Goal: Information Seeking & Learning: Find specific fact

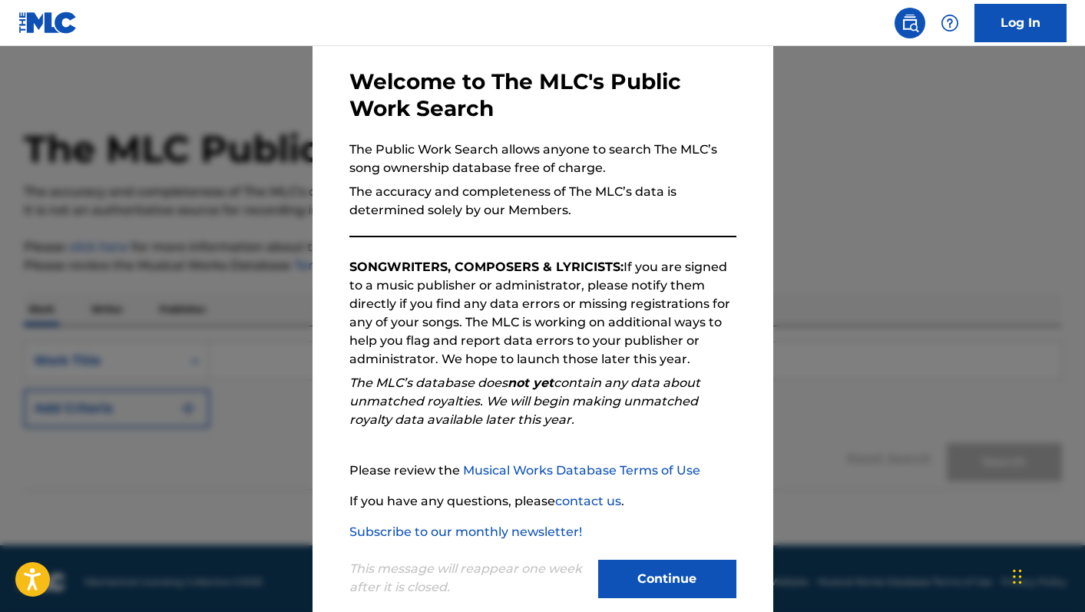
scroll to position [91, 0]
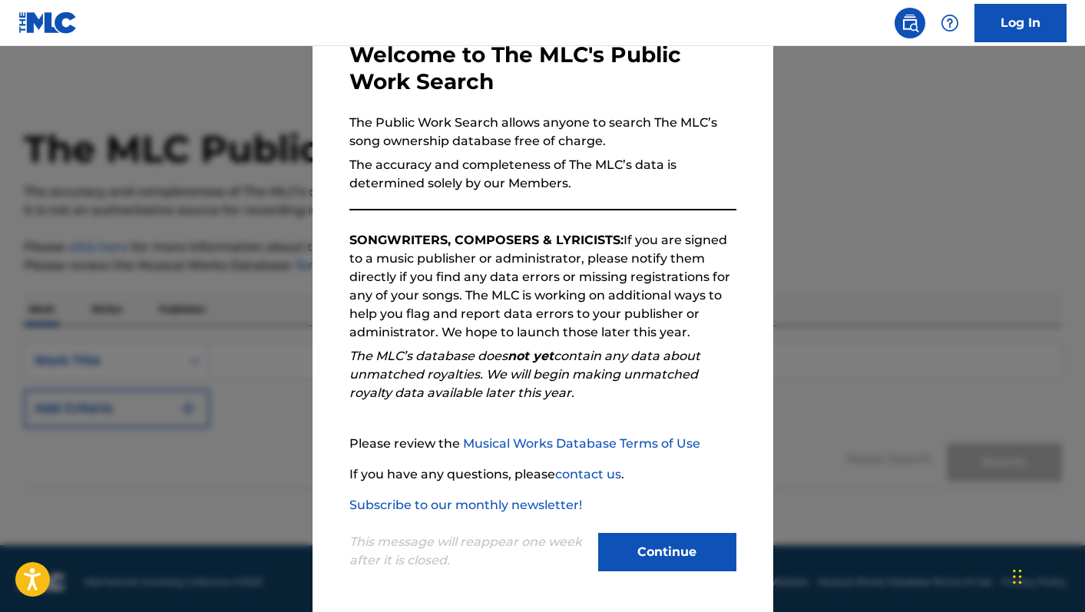
drag, startPoint x: 668, startPoint y: 560, endPoint x: 644, endPoint y: 551, distance: 24.8
click at [668, 560] on button "Continue" at bounding box center [667, 552] width 138 height 38
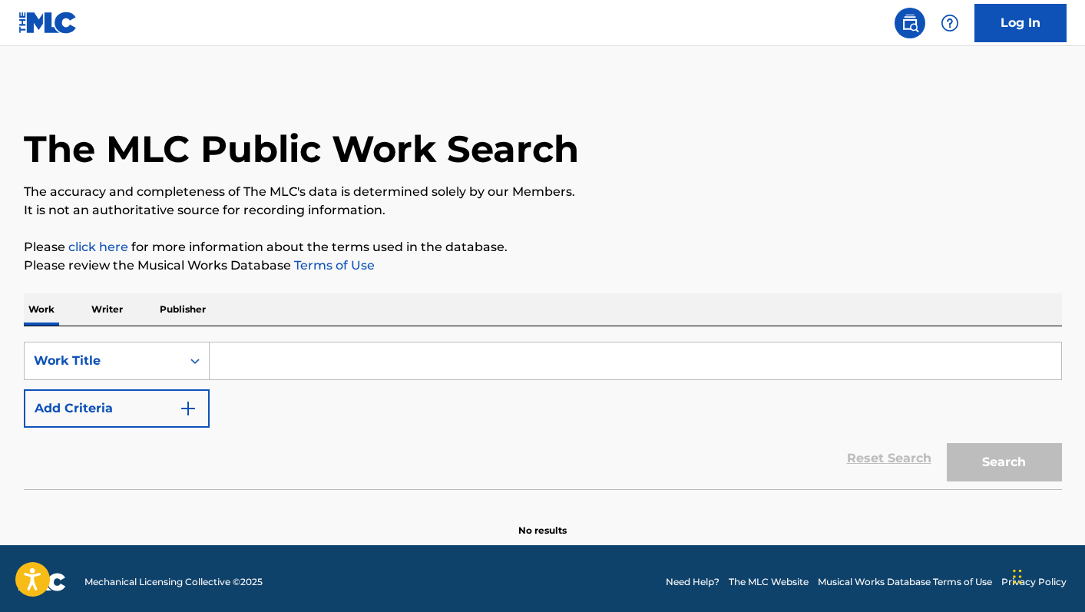
click at [275, 350] on input "Search Form" at bounding box center [636, 361] width 852 height 37
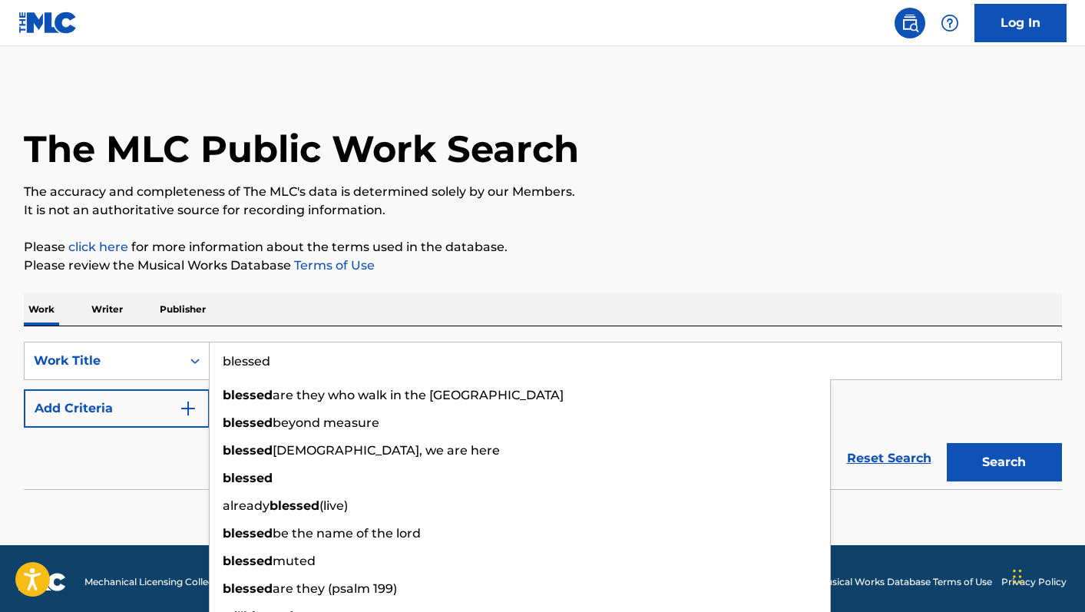
type input "blessed"
click at [640, 290] on div "The MLC Public Work Search The accuracy and completeness of The MLC's data is d…" at bounding box center [542, 310] width 1075 height 453
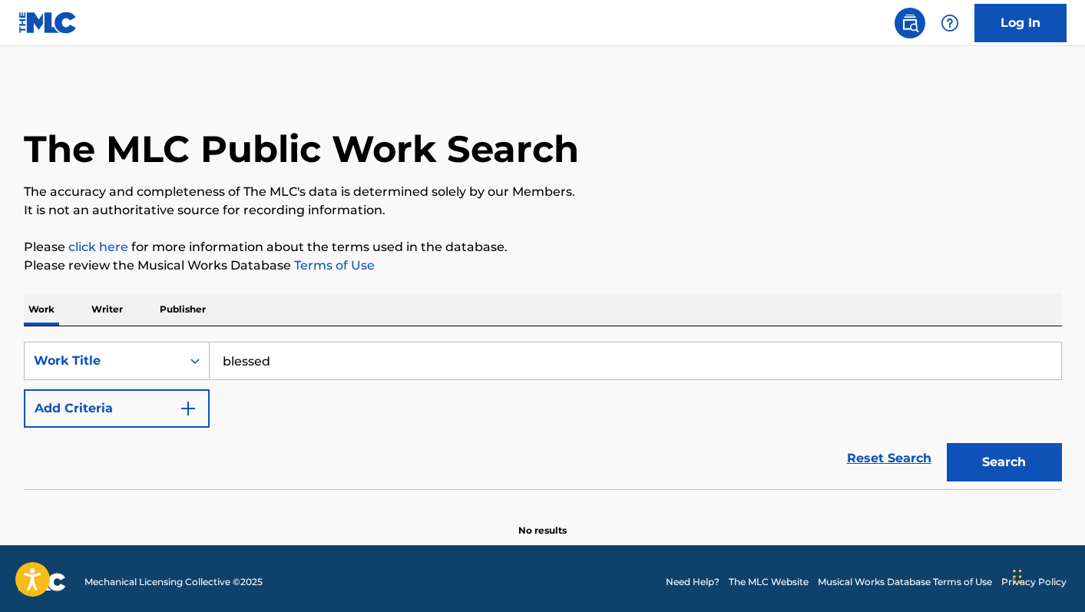
click at [144, 416] on button "Add Criteria" at bounding box center [117, 408] width 186 height 38
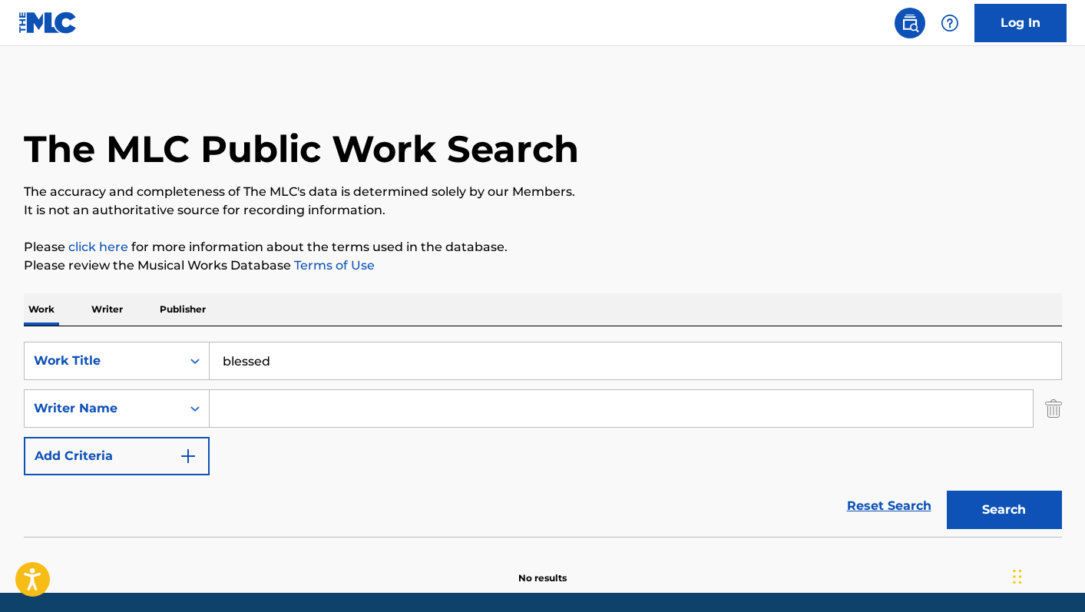
click at [246, 413] on input "Search Form" at bounding box center [621, 408] width 823 height 37
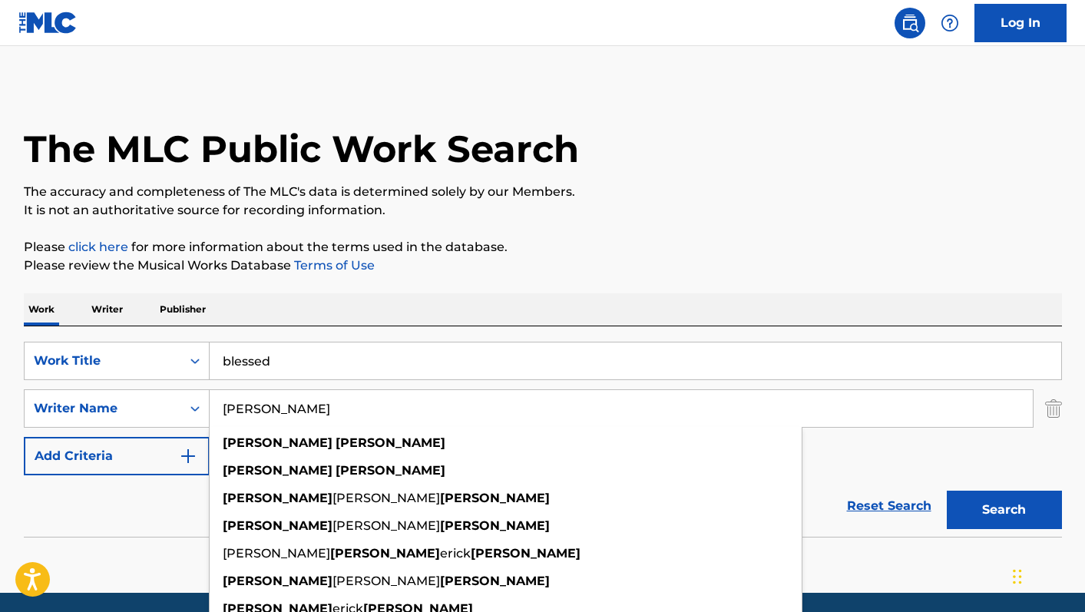
type input "[PERSON_NAME]"
click at [947, 491] on button "Search" at bounding box center [1004, 510] width 115 height 38
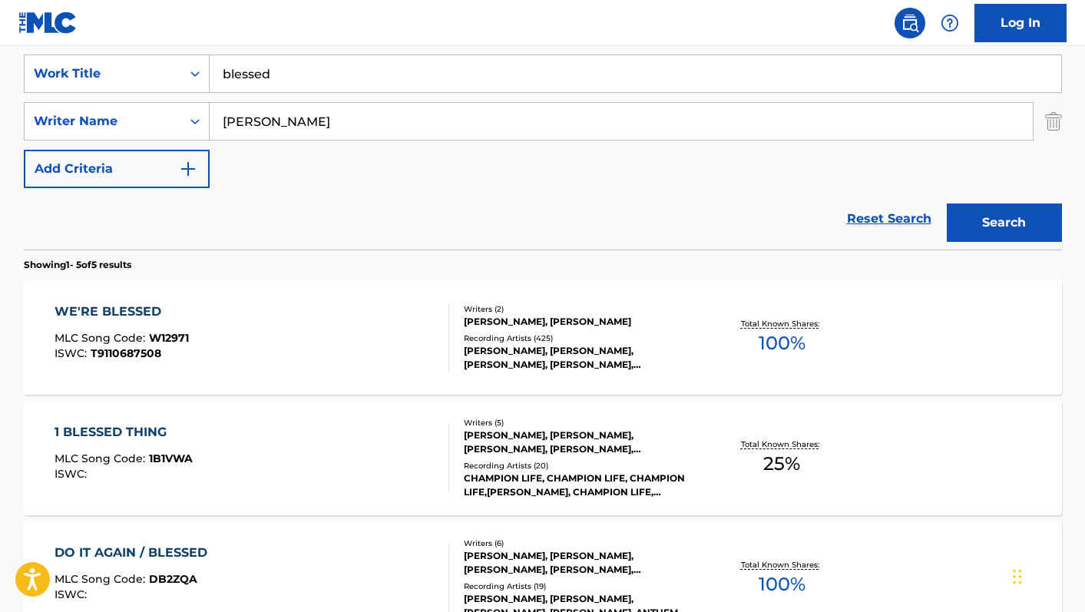
scroll to position [304, 0]
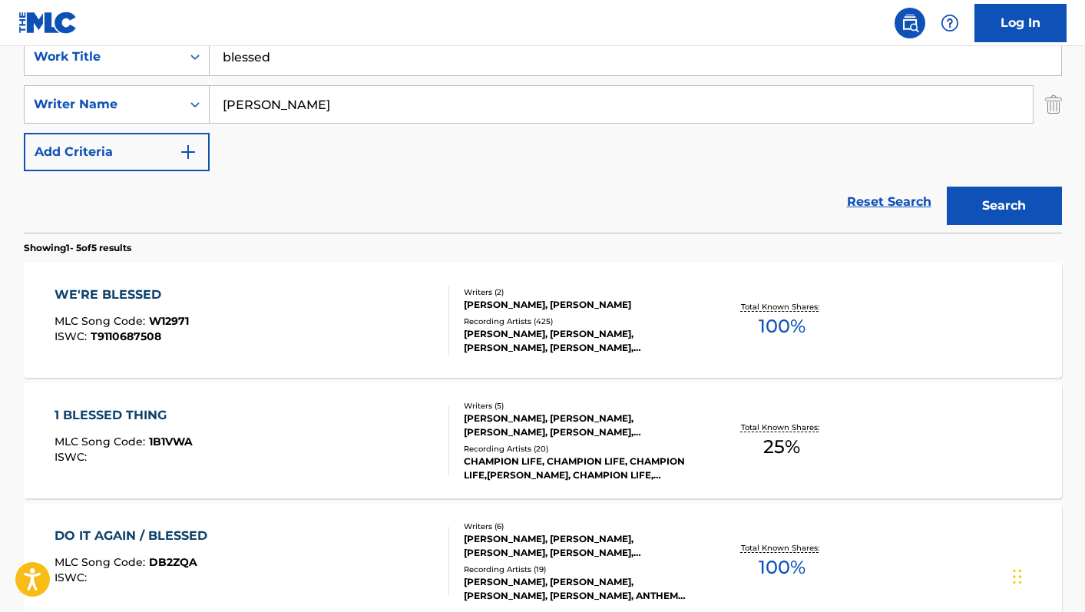
click at [287, 329] on div "WE'RE BLESSED MLC Song Code : W12971 ISWC : T9110687508" at bounding box center [252, 320] width 395 height 69
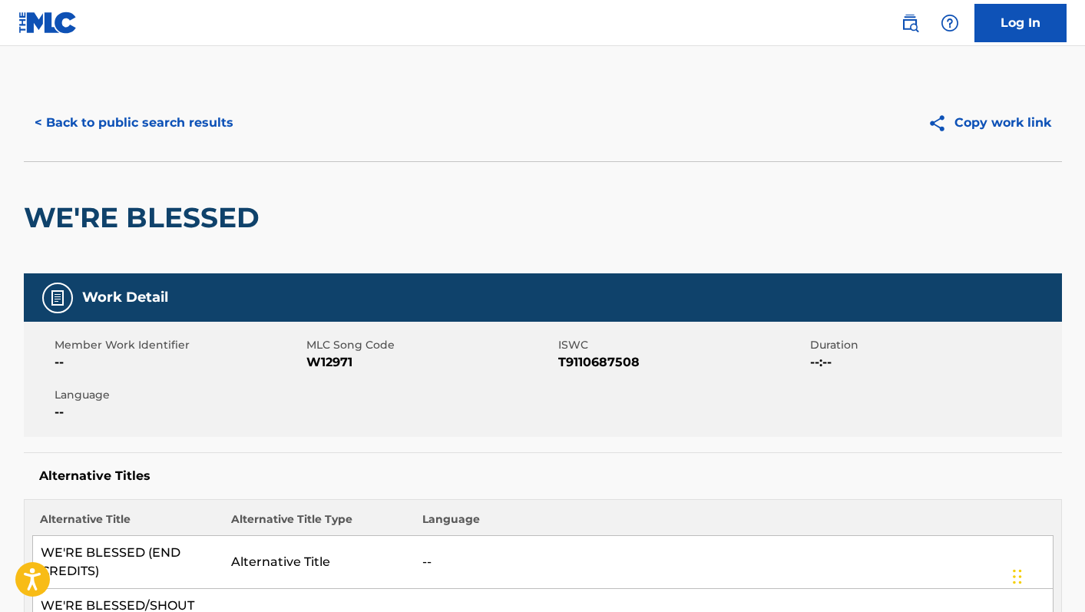
scroll to position [304, 0]
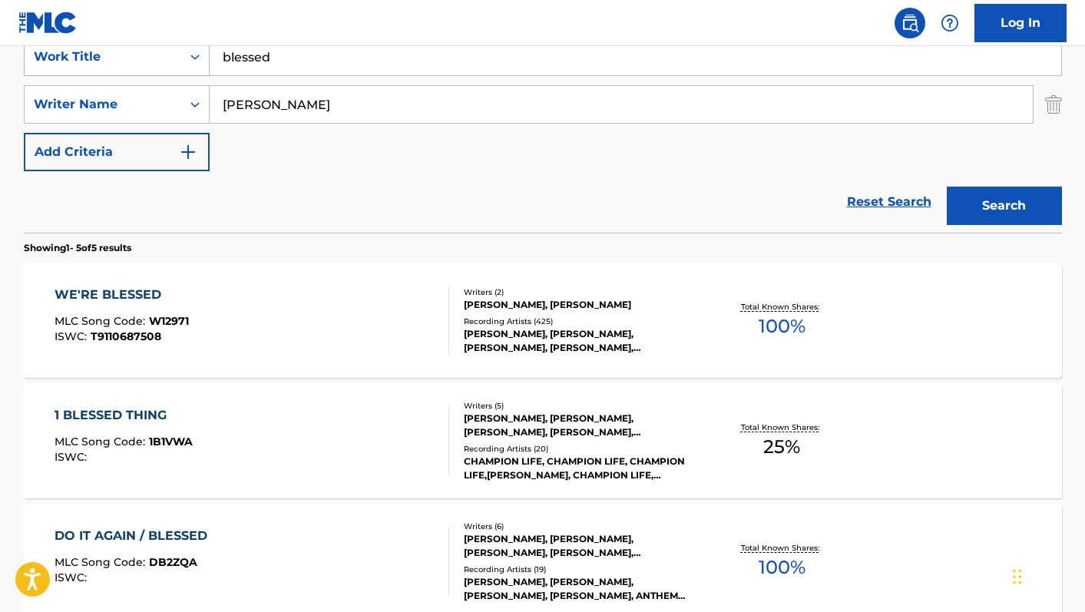
drag, startPoint x: 289, startPoint y: 68, endPoint x: 194, endPoint y: 50, distance: 96.1
click at [194, 50] on div "SearchWithCriteriae1d7c902-0d86-4393-bab5-152fa4bd9414 Work Title blessed" at bounding box center [543, 57] width 1039 height 38
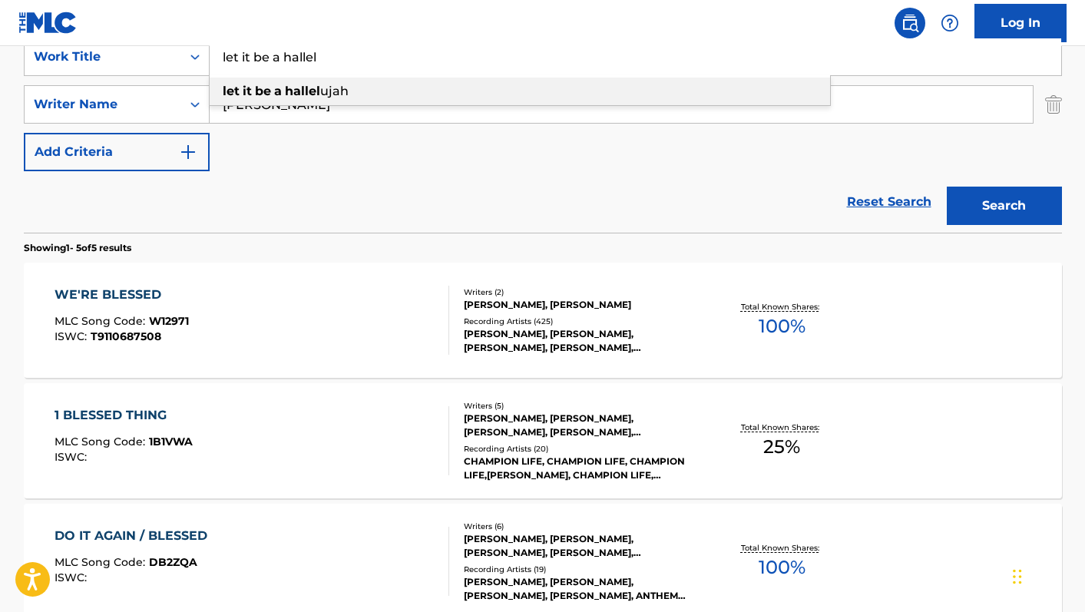
click at [238, 88] on strong "let" at bounding box center [231, 91] width 17 height 15
type input "let it be a hallelujah"
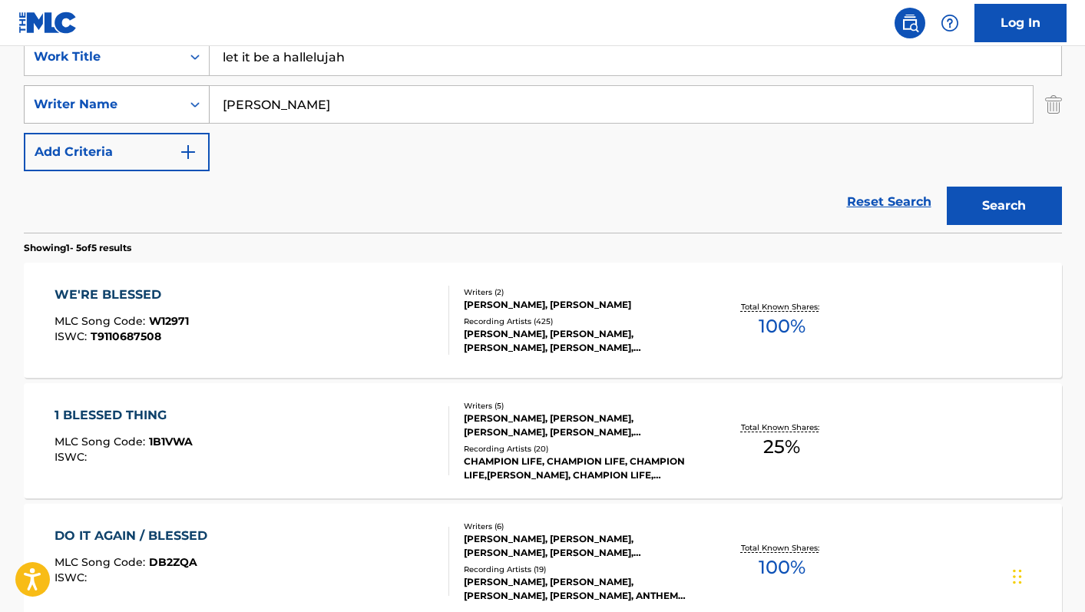
drag, startPoint x: 329, startPoint y: 108, endPoint x: 156, endPoint y: 90, distance: 173.7
click at [156, 90] on div "SearchWithCriteria2b13fb1e-5a06-48e9-ba7c-99c120f1b04c Writer Name [PERSON_NAME]" at bounding box center [543, 104] width 1039 height 38
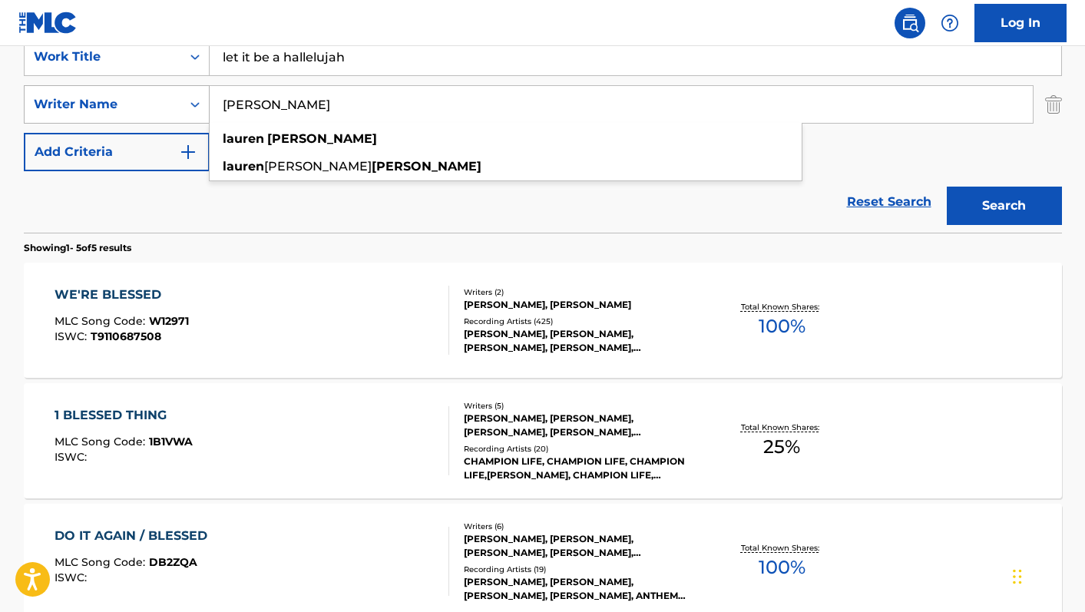
type input "[PERSON_NAME]"
click at [947, 187] on button "Search" at bounding box center [1004, 206] width 115 height 38
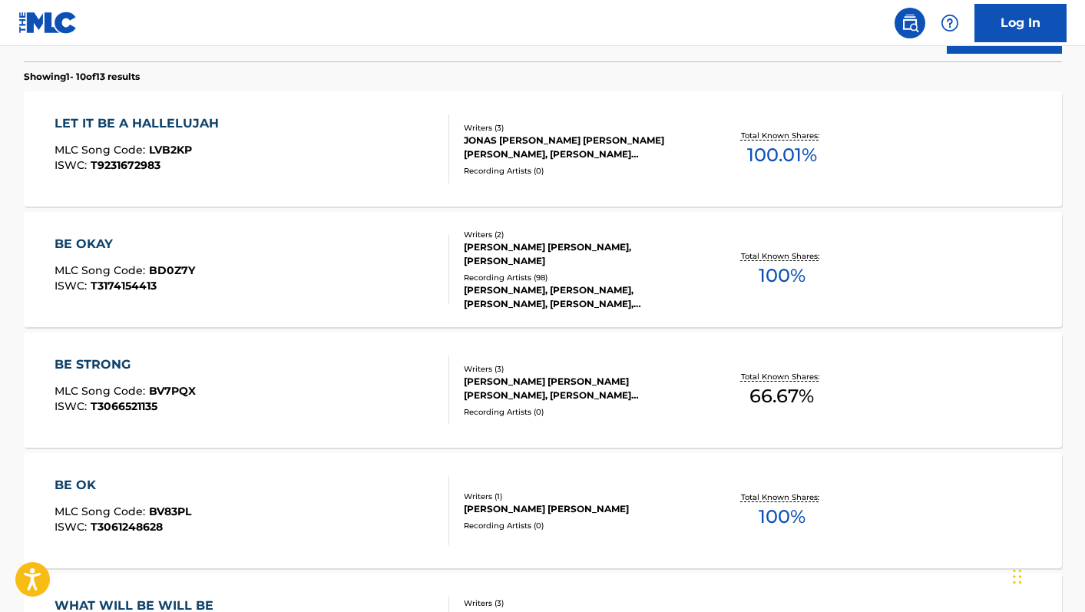
scroll to position [485, 0]
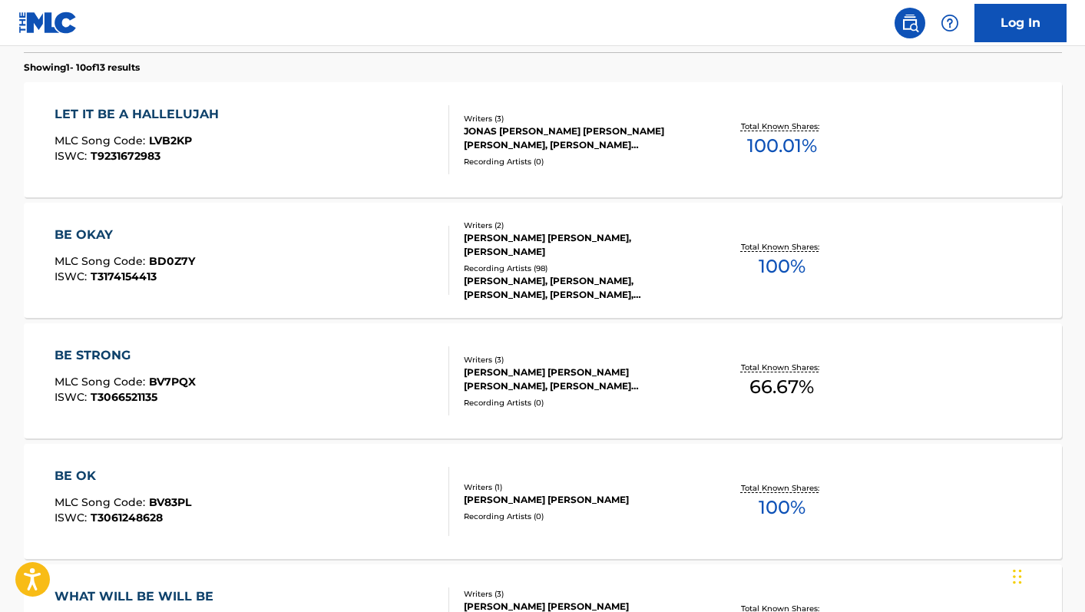
click at [356, 146] on div "LET IT BE A HALLELUJAH MLC Song Code : LVB2KP ISWC : T9231672983" at bounding box center [252, 139] width 395 height 69
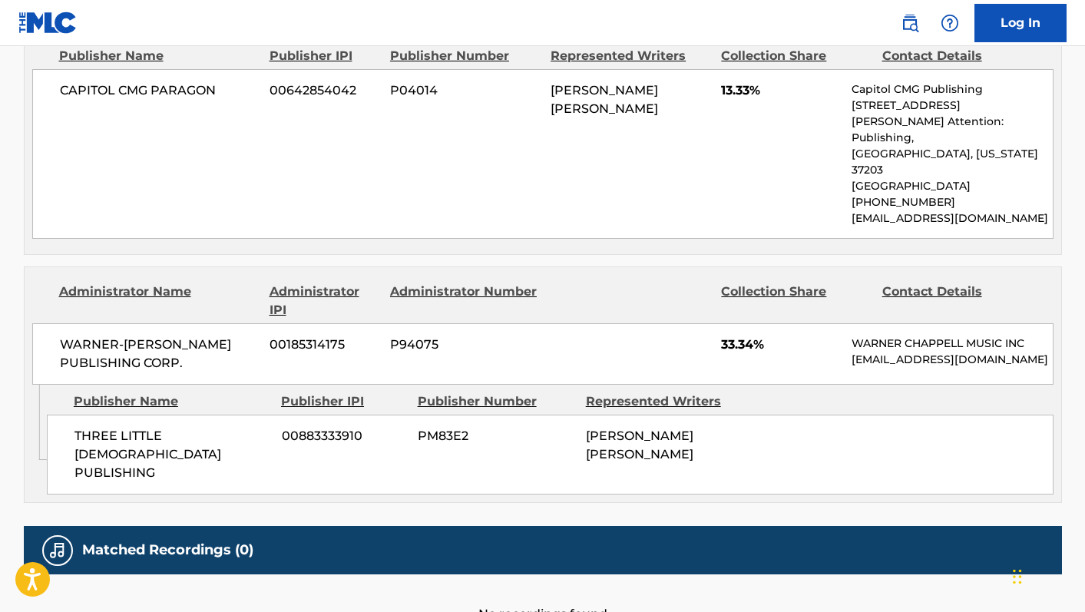
scroll to position [1800, 0]
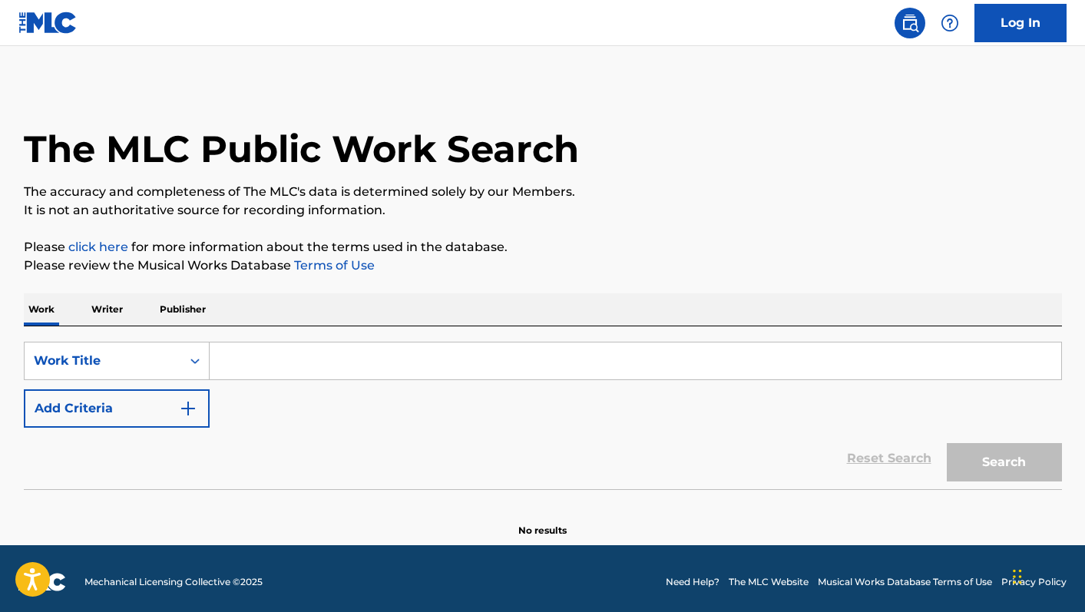
click at [216, 358] on input "Search Form" at bounding box center [636, 361] width 852 height 37
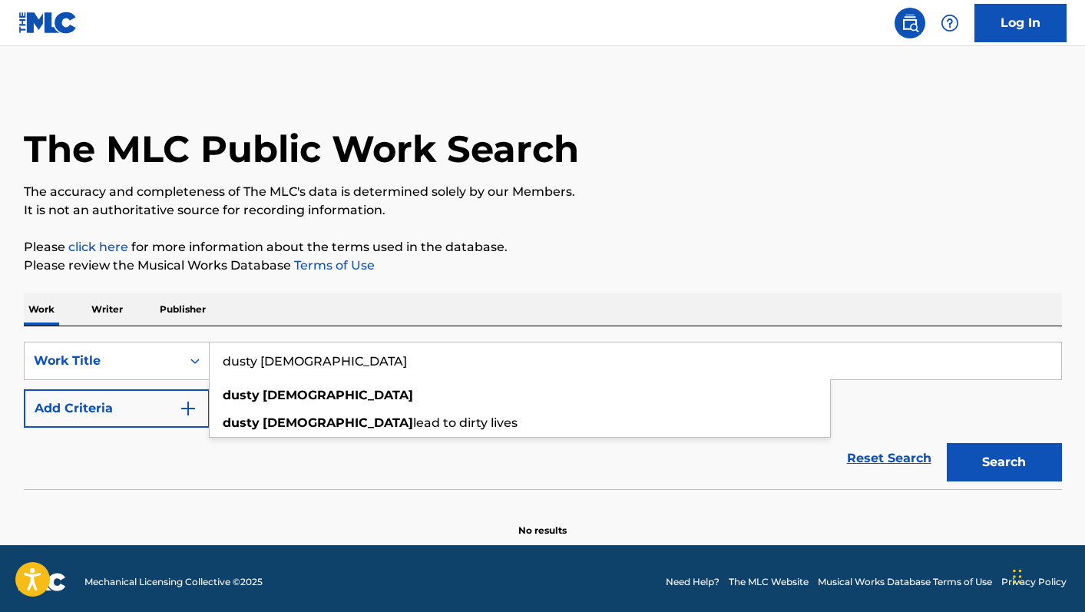
type input "dusty bibles"
click at [275, 300] on div "Work Writer Publisher" at bounding box center [543, 309] width 1039 height 32
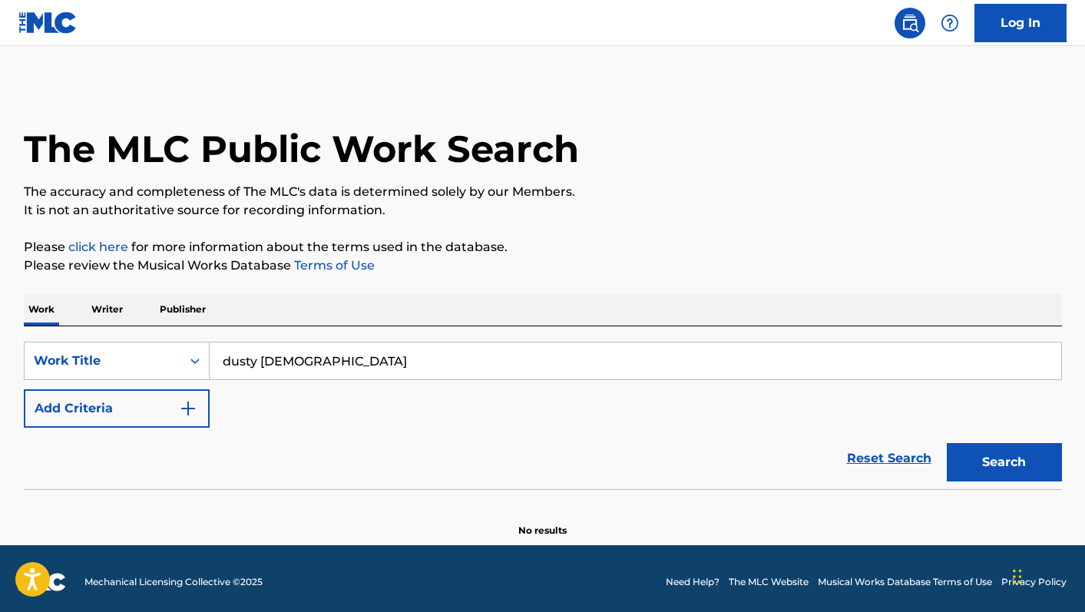
click at [186, 401] on img "Search Form" at bounding box center [188, 408] width 18 height 18
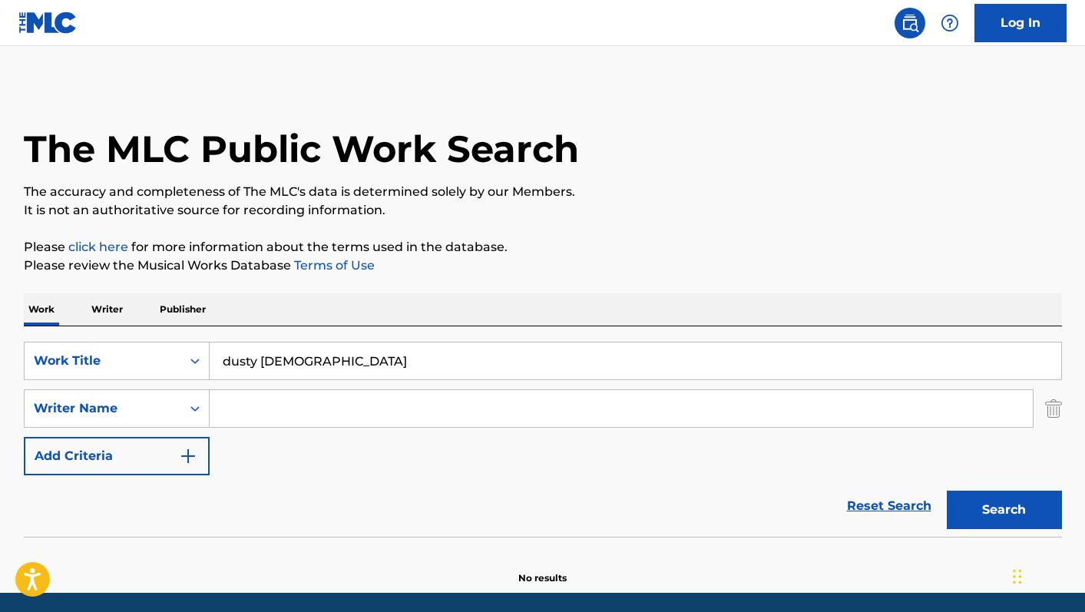
click at [263, 416] on input "Search Form" at bounding box center [621, 408] width 823 height 37
type input "josiah queen"
click at [947, 491] on button "Search" at bounding box center [1004, 510] width 115 height 38
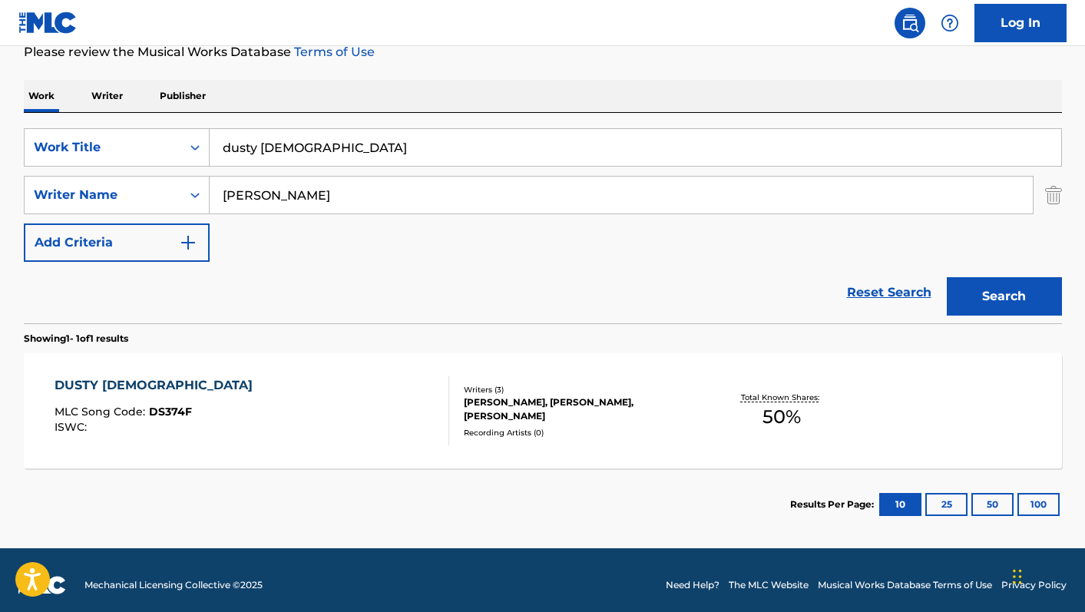
scroll to position [224, 0]
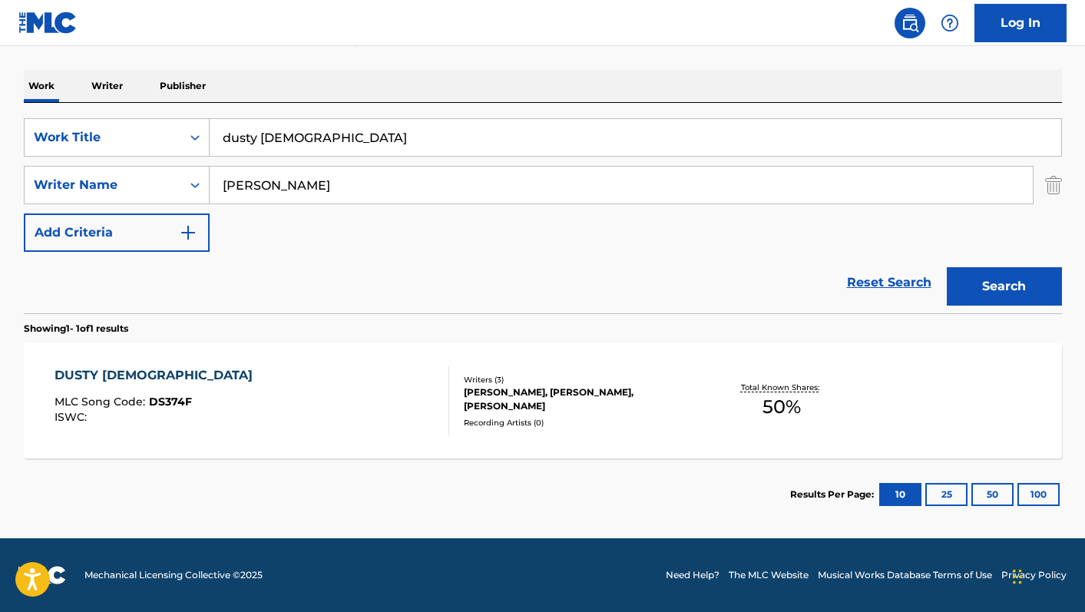
click at [348, 368] on div "DUSTY BIBLES MLC Song Code : DS374F ISWC :" at bounding box center [252, 400] width 395 height 69
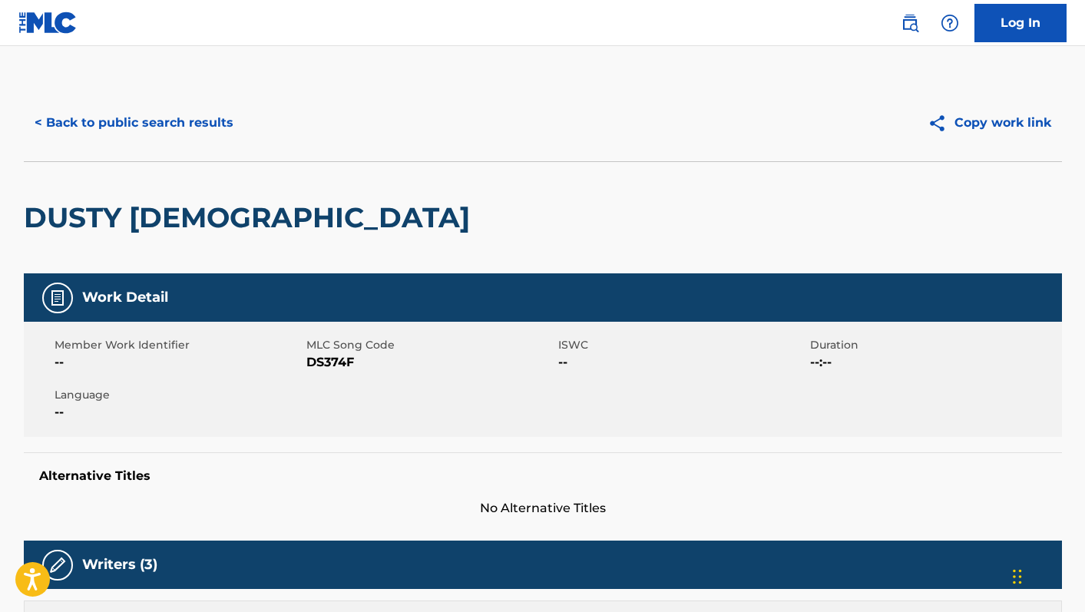
scroll to position [136, 0]
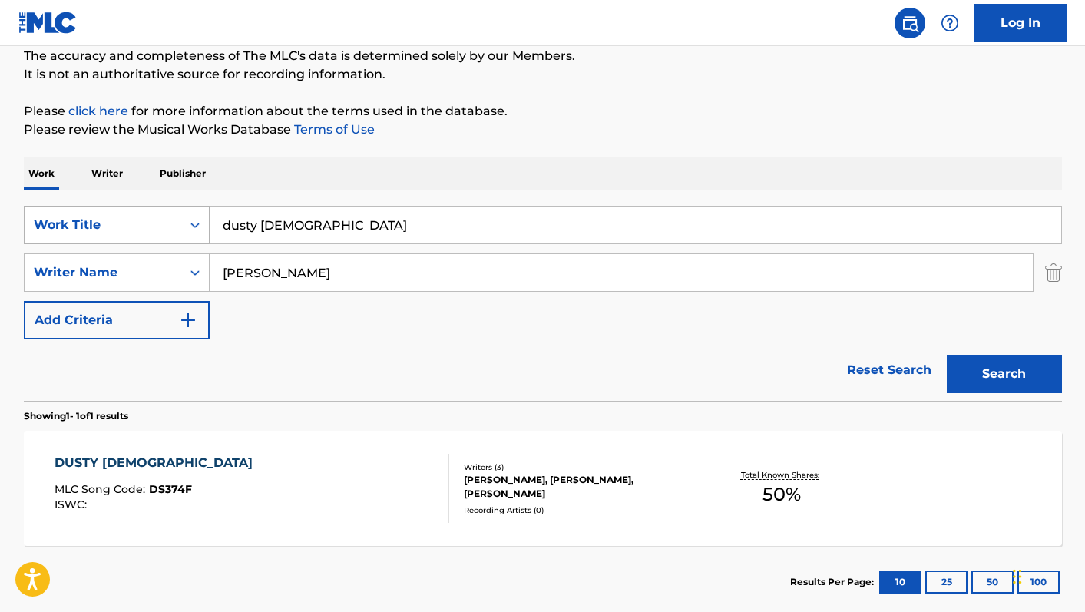
drag, startPoint x: 327, startPoint y: 227, endPoint x: 177, endPoint y: 213, distance: 150.4
click at [177, 213] on div "SearchWithCriteriaccb6c3bf-9e82-4bf1-84d8-80e3b50a23c4 Work Title dusty bibles" at bounding box center [543, 225] width 1039 height 38
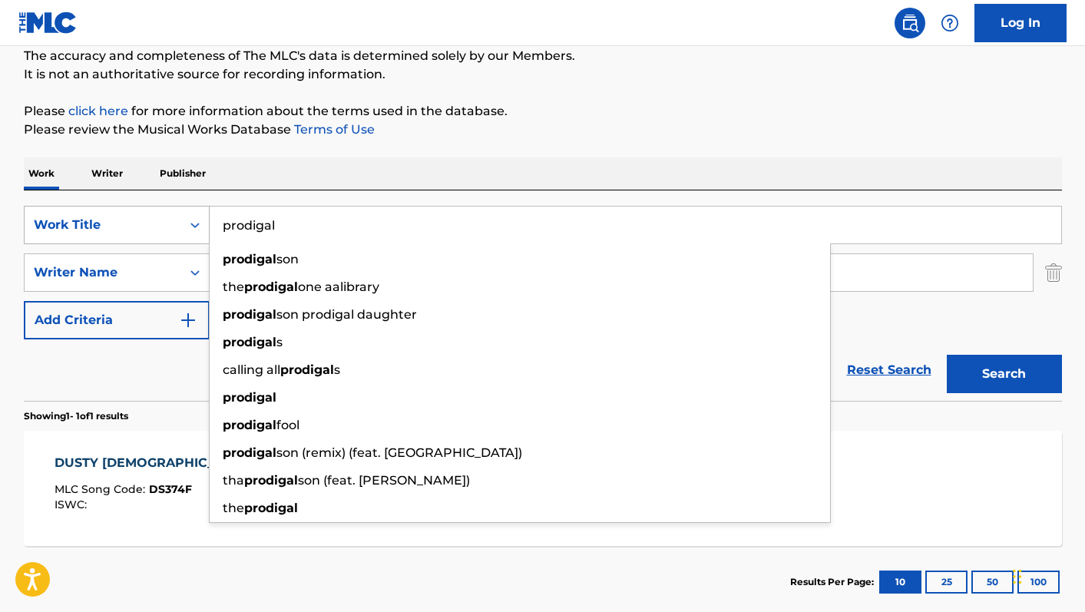
type input "prodigal"
click at [947, 355] on button "Search" at bounding box center [1004, 374] width 115 height 38
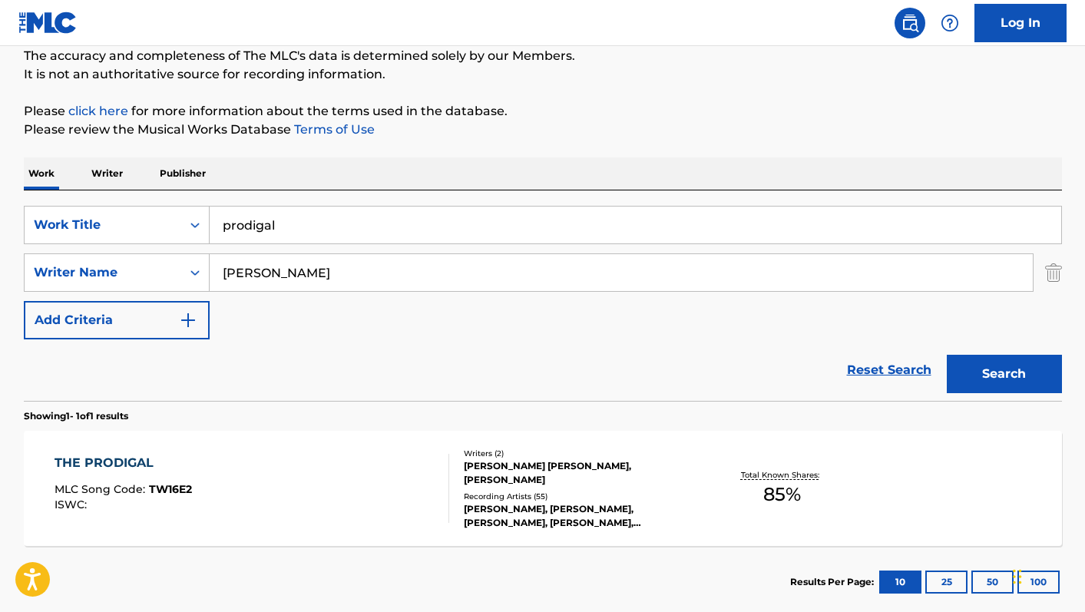
click at [260, 467] on div "THE PRODIGAL MLC Song Code : TW16E2 ISWC :" at bounding box center [252, 488] width 395 height 69
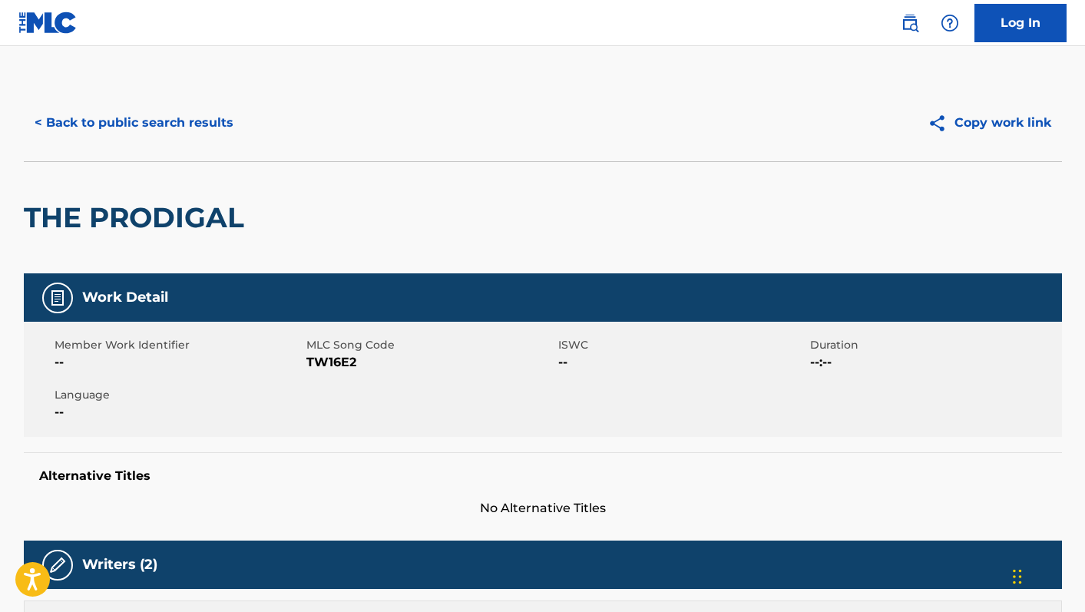
scroll to position [136, 0]
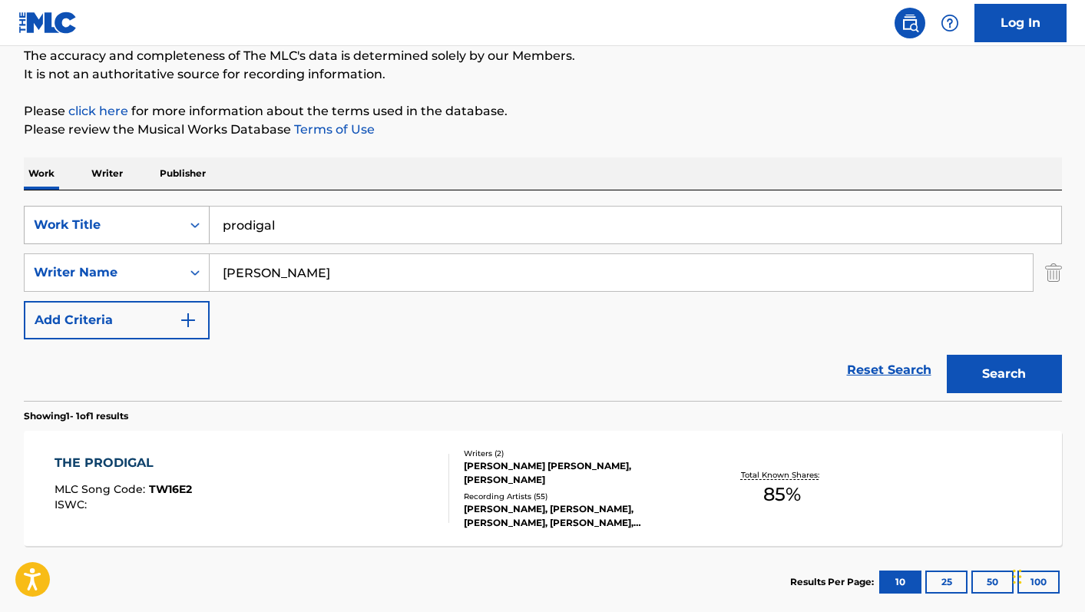
drag, startPoint x: 184, startPoint y: 223, endPoint x: 174, endPoint y: 222, distance: 9.2
click at [174, 222] on div "SearchWithCriteriaccb6c3bf-9e82-4bf1-84d8-80e3b50a23c4 Work Title prodigal" at bounding box center [543, 225] width 1039 height 38
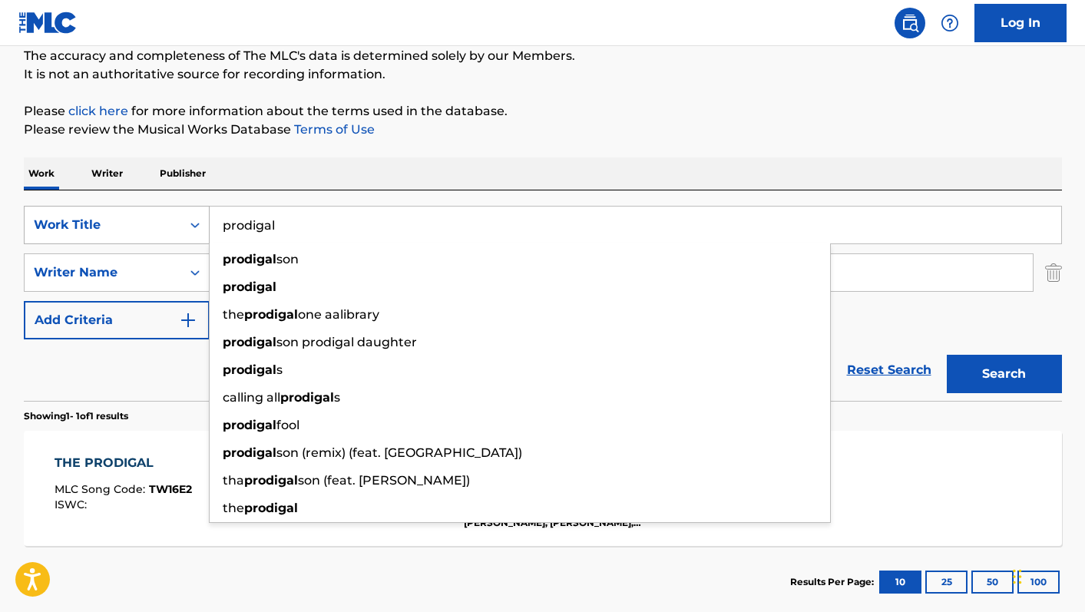
paste input "Coritos De Fuego"
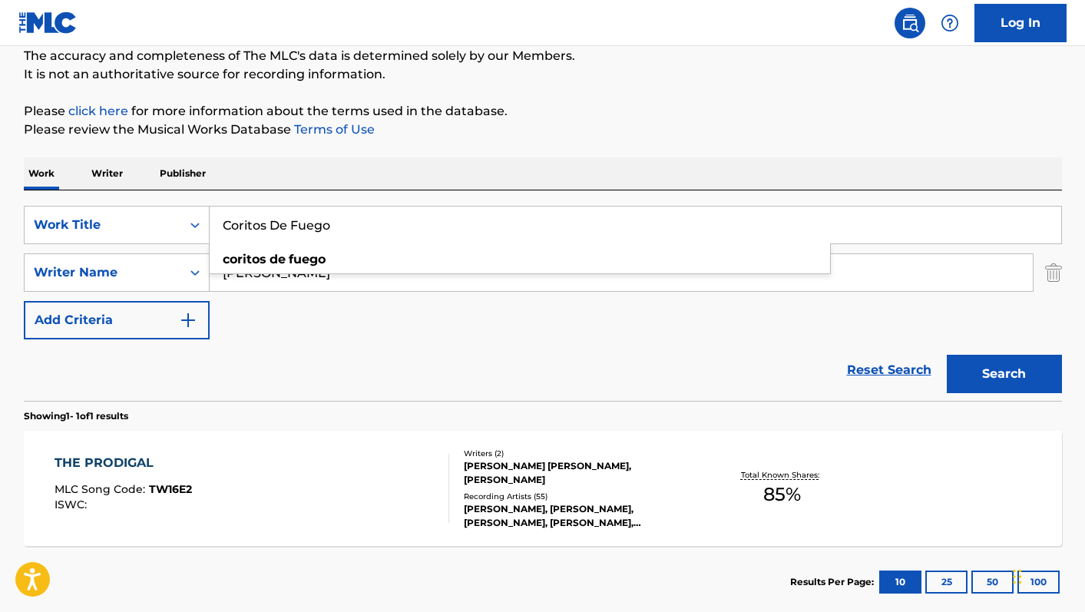
type input "Coritos De Fuego"
click at [388, 158] on div "Work Writer Publisher" at bounding box center [543, 173] width 1039 height 32
drag, startPoint x: 335, startPoint y: 270, endPoint x: 147, endPoint y: 289, distance: 188.3
click at [147, 289] on div "SearchWithCriteria54725c83-cbd1-4539-831c-57f3e284e5cf Writer Name josiah queen…" at bounding box center [543, 272] width 1039 height 38
drag, startPoint x: 318, startPoint y: 275, endPoint x: 197, endPoint y: 269, distance: 121.5
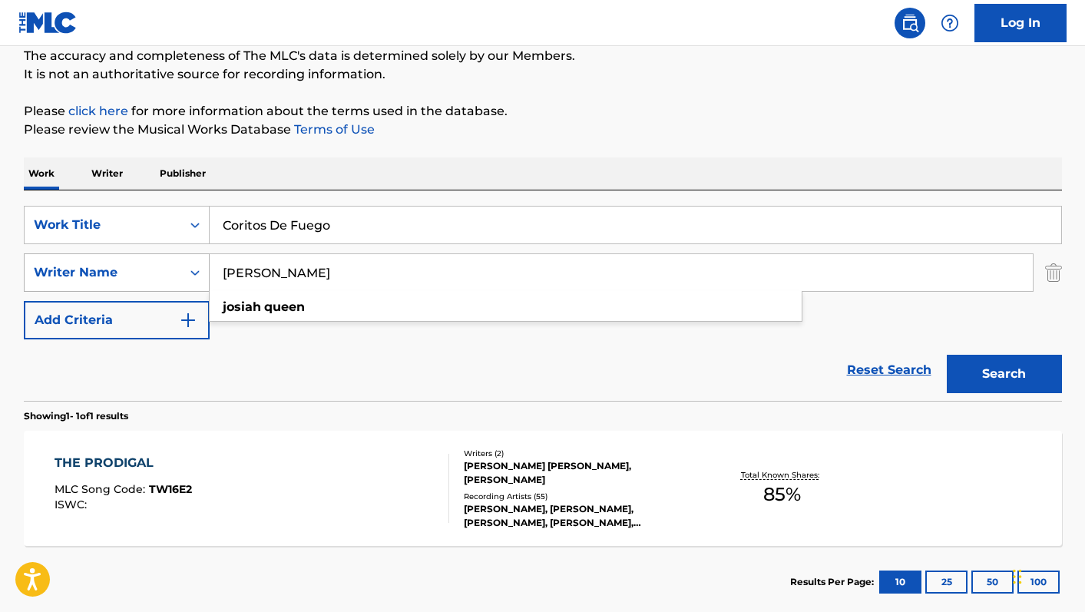
click at [197, 269] on div "SearchWithCriteria54725c83-cbd1-4539-831c-57f3e284e5cf Writer Name josiah queen…" at bounding box center [543, 272] width 1039 height 38
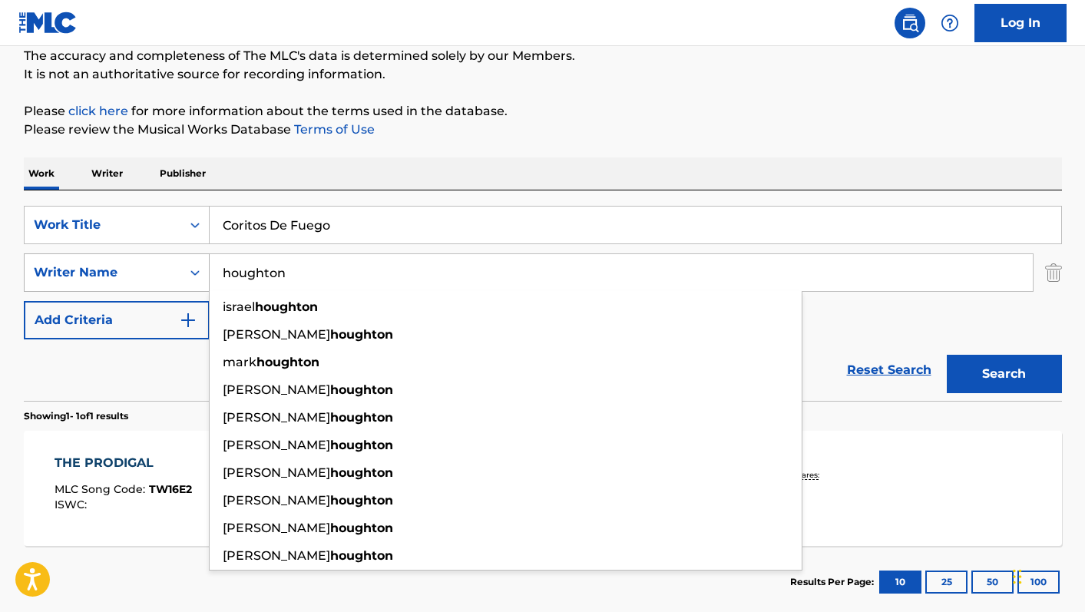
click at [947, 355] on button "Search" at bounding box center [1004, 374] width 115 height 38
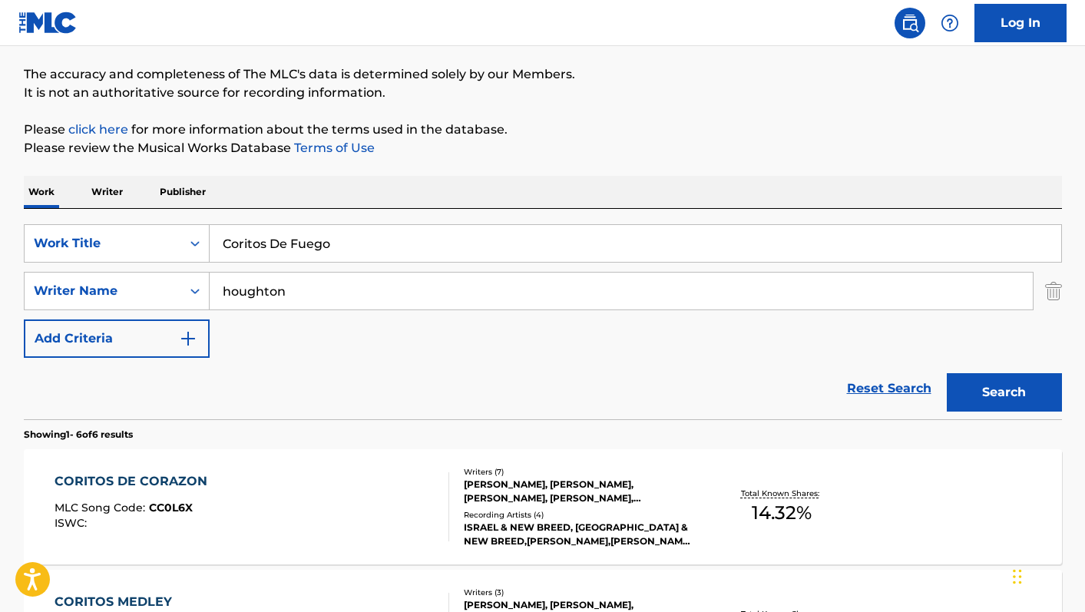
scroll to position [0, 0]
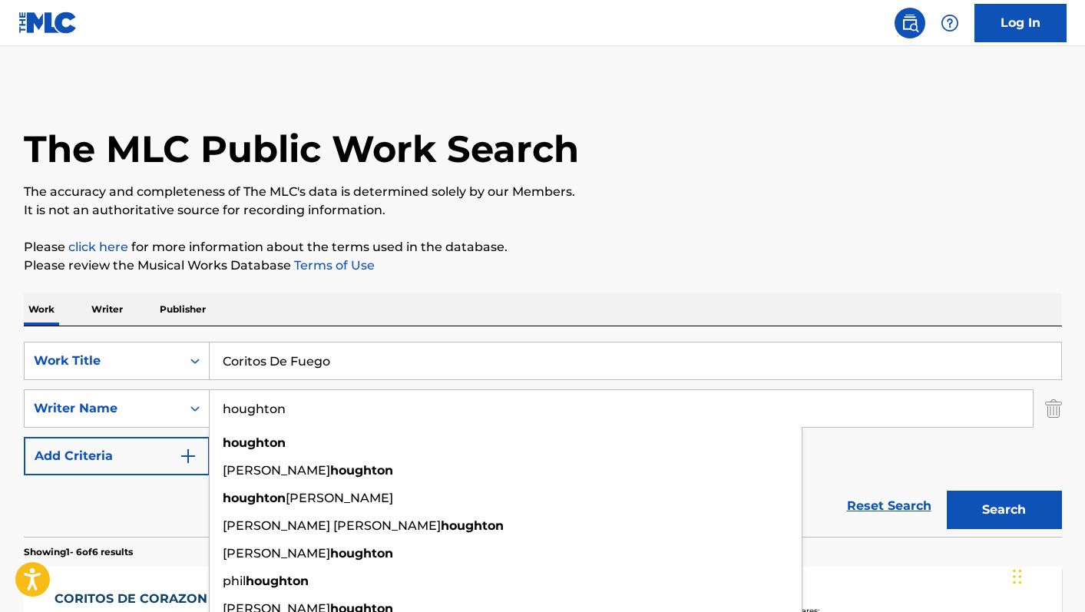
click at [667, 187] on p "The accuracy and completeness of The MLC's data is determined solely by our Mem…" at bounding box center [543, 192] width 1039 height 18
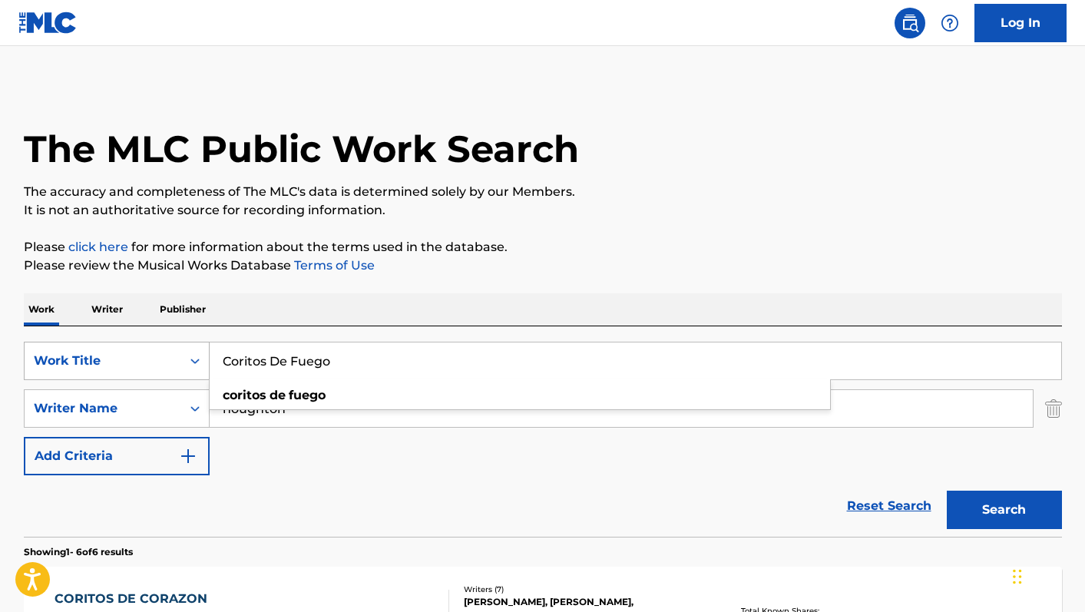
drag, startPoint x: 368, startPoint y: 368, endPoint x: 194, endPoint y: 352, distance: 174.4
click at [194, 352] on div "SearchWithCriteriaccb6c3bf-9e82-4bf1-84d8-80e3b50a23c4 Work Title Coritos De Fu…" at bounding box center [543, 361] width 1039 height 38
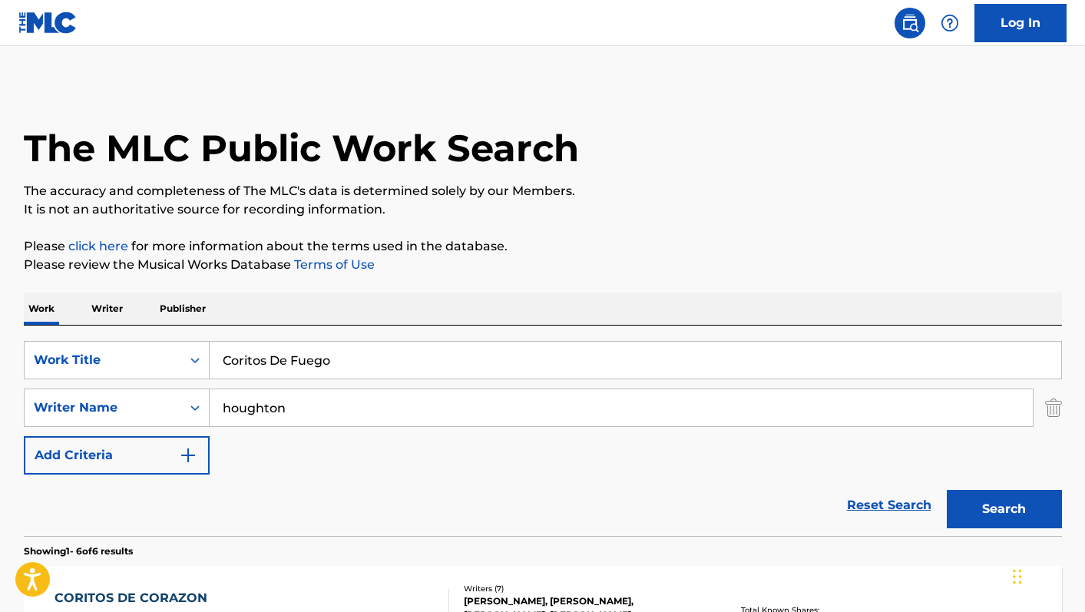
click at [959, 90] on div "The MLC Public Work Search" at bounding box center [543, 140] width 1039 height 112
drag, startPoint x: 302, startPoint y: 412, endPoint x: 182, endPoint y: 397, distance: 120.8
click at [182, 397] on div "SearchWithCriteria54725c83-cbd1-4539-831c-57f3e284e5cf Writer Name houghton" at bounding box center [543, 408] width 1039 height 38
click at [947, 490] on button "Search" at bounding box center [1004, 509] width 115 height 38
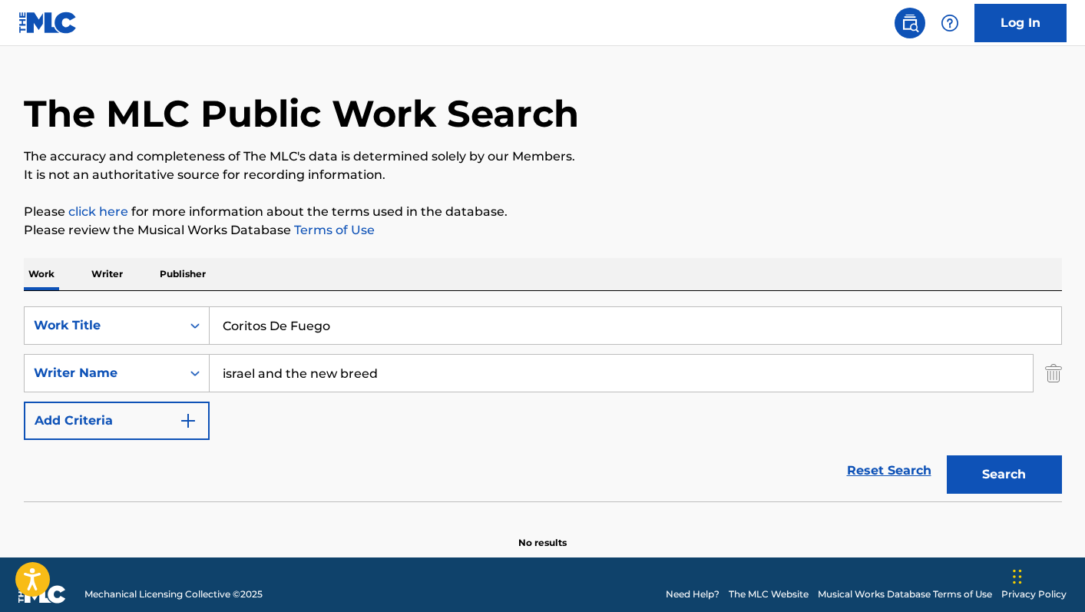
scroll to position [55, 0]
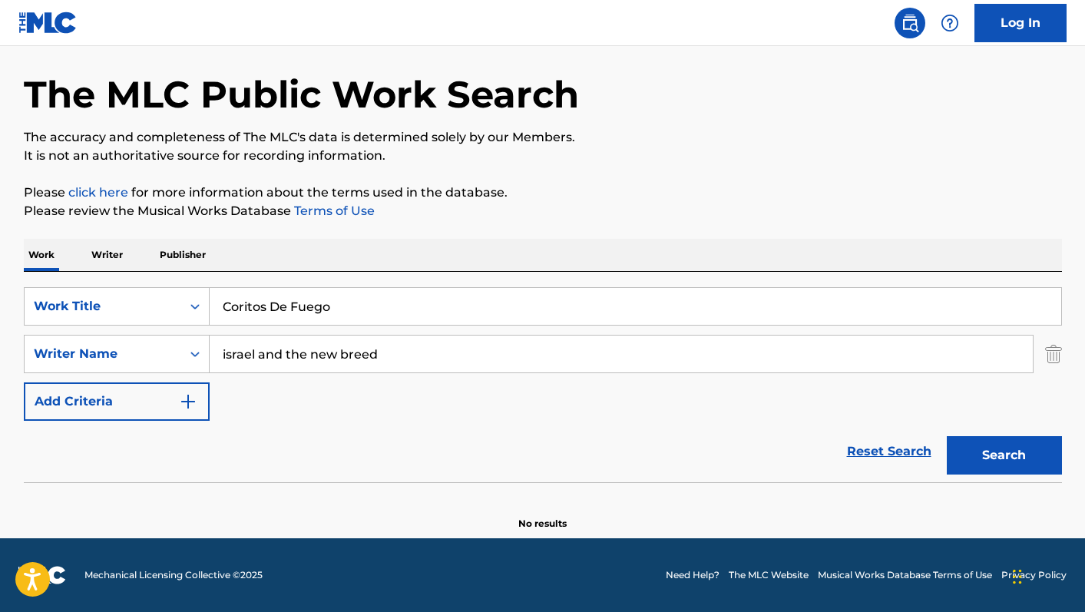
drag, startPoint x: 413, startPoint y: 358, endPoint x: 263, endPoint y: 359, distance: 150.6
click at [263, 359] on input "israel and the new breed" at bounding box center [621, 354] width 823 height 37
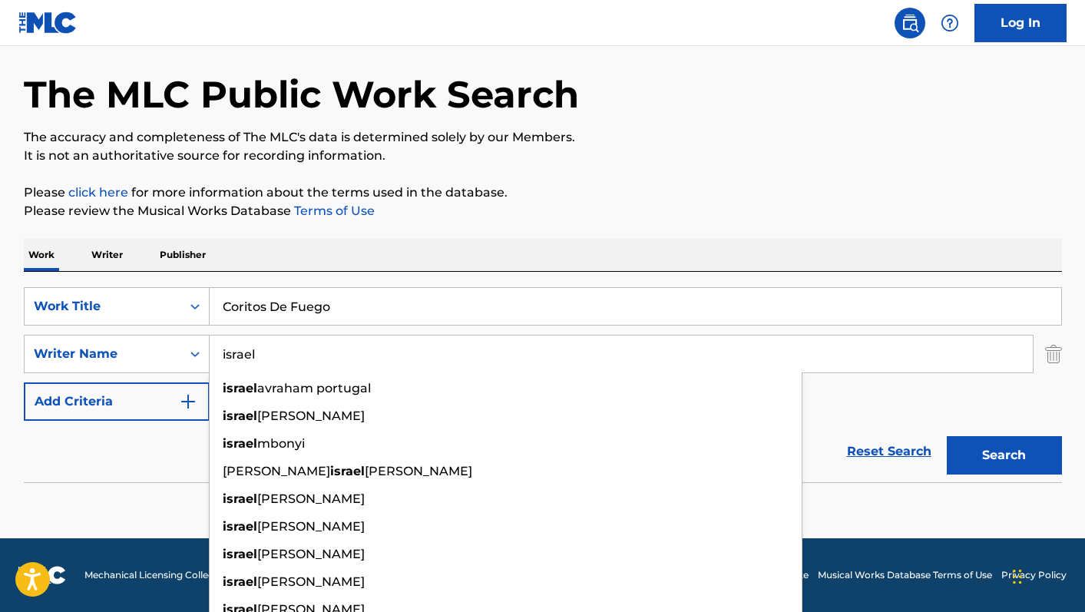
type input "israel"
click at [947, 436] on button "Search" at bounding box center [1004, 455] width 115 height 38
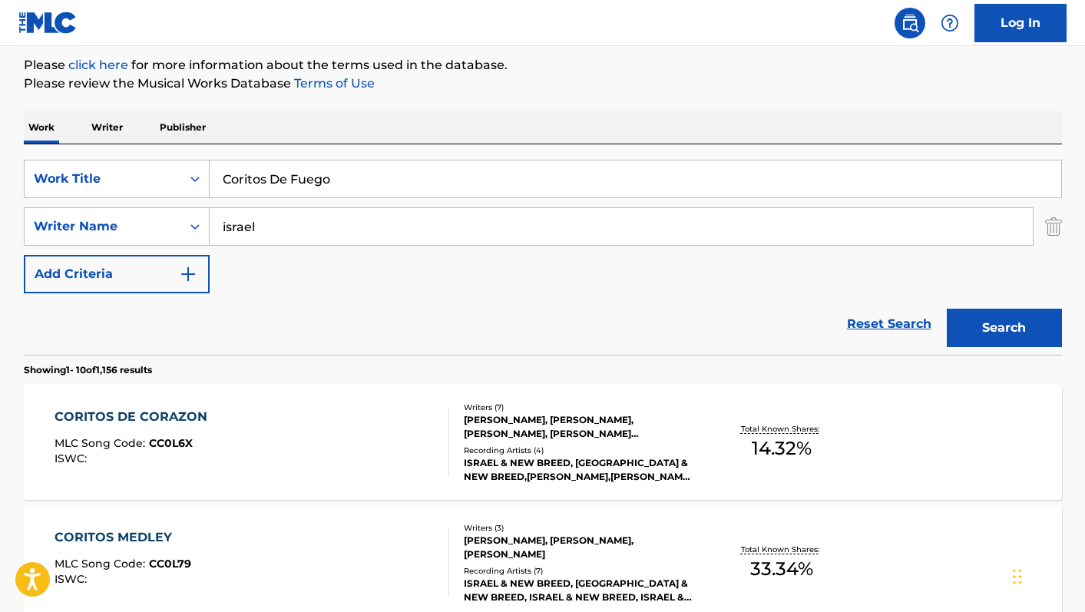
scroll to position [184, 0]
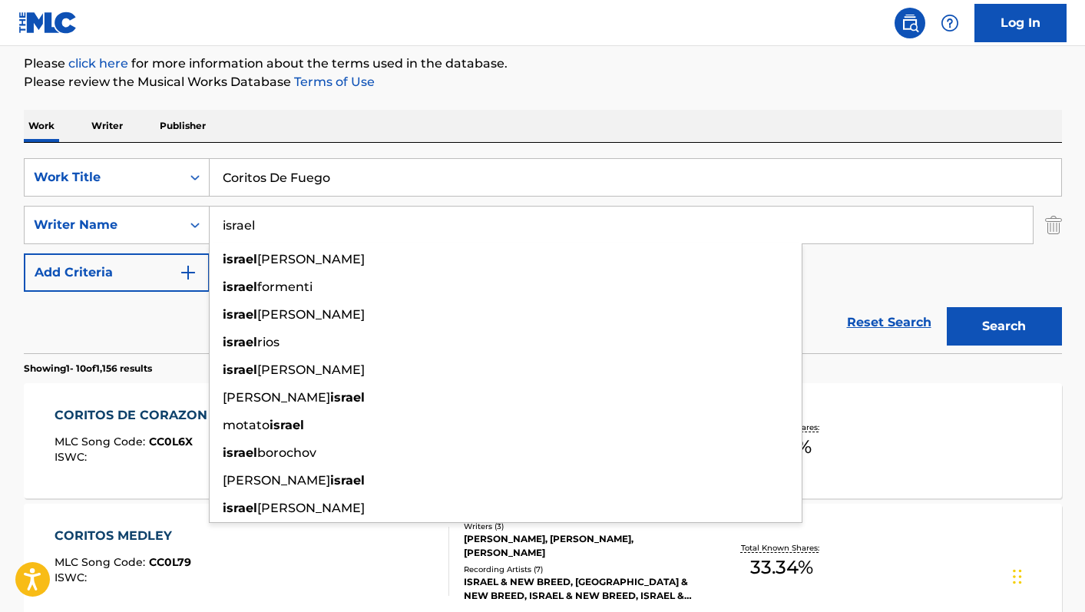
click at [758, 111] on div "Work Writer Publisher" at bounding box center [543, 126] width 1039 height 32
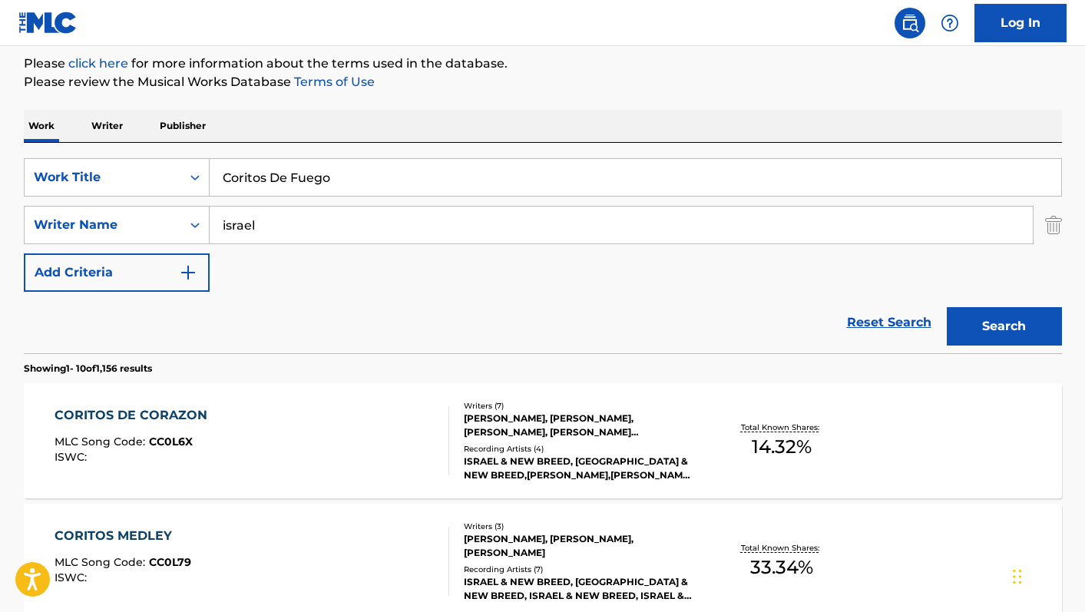
scroll to position [0, 0]
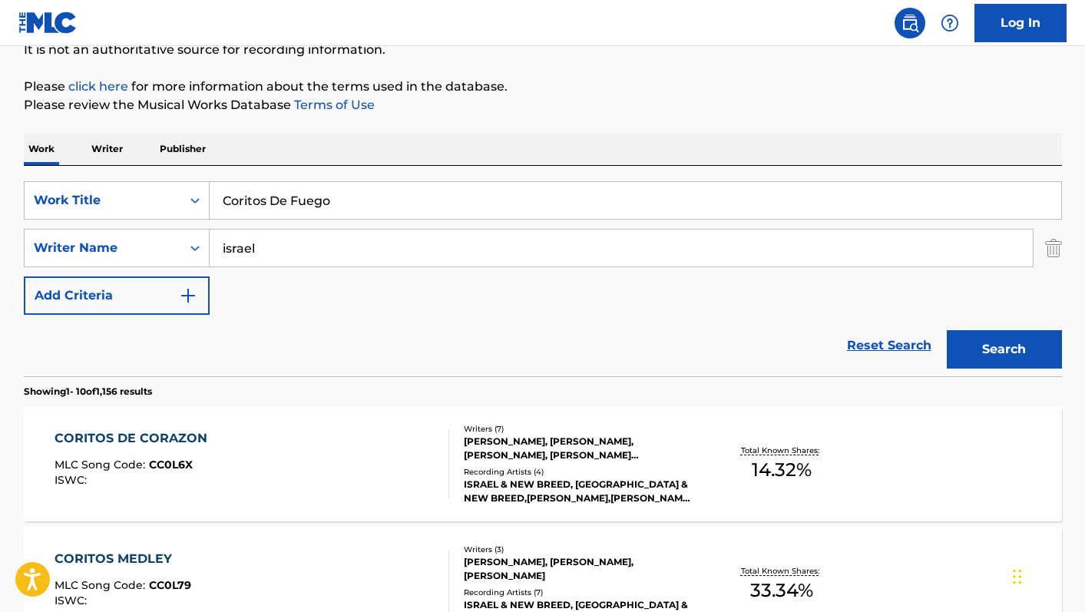
click at [278, 439] on div "CORITOS DE CORAZON MLC Song Code : CC0L6X ISWC :" at bounding box center [252, 463] width 395 height 69
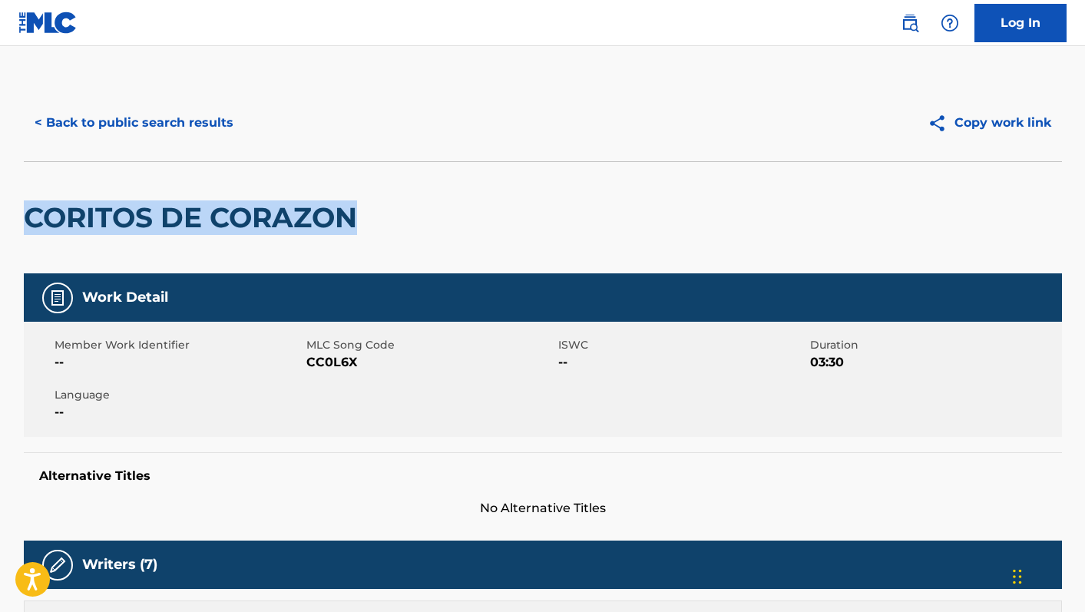
drag, startPoint x: 374, startPoint y: 218, endPoint x: 30, endPoint y: 211, distance: 344.2
click at [30, 211] on div "CORITOS DE CORAZON" at bounding box center [543, 217] width 1039 height 112
copy h2 "CORITOS DE CORAZON"
